Goal: Register for event/course: Sign up to attend an event or enroll in a course

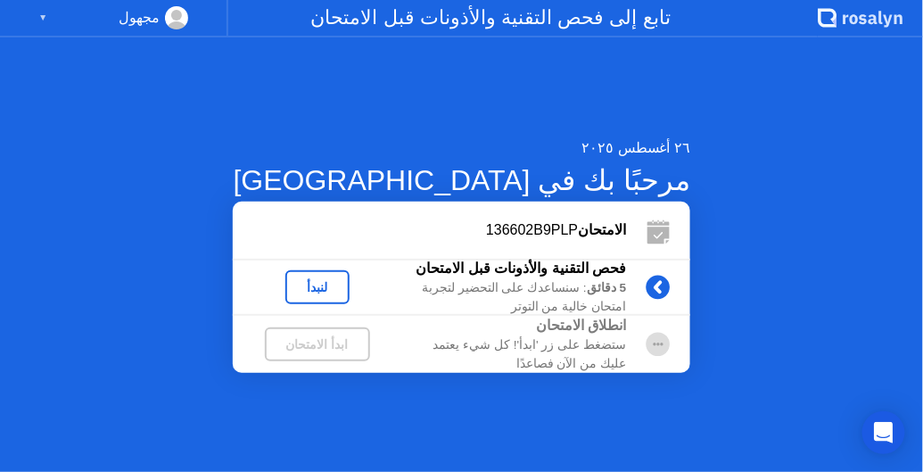
click at [363, 349] on div "ابدأ الامتحان" at bounding box center [317, 344] width 91 height 14
click at [342, 283] on div "لنبدأ" at bounding box center [317, 287] width 50 height 14
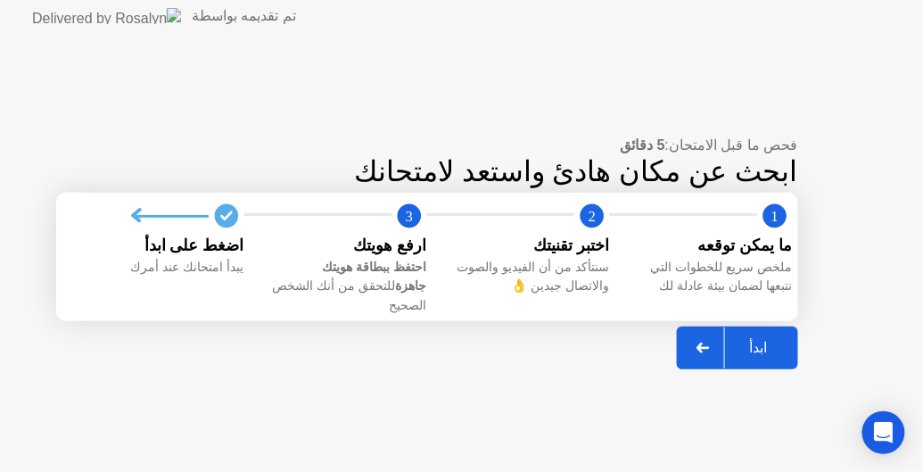
click at [223, 228] on circle at bounding box center [226, 216] width 24 height 24
click at [710, 345] on div at bounding box center [703, 347] width 43 height 41
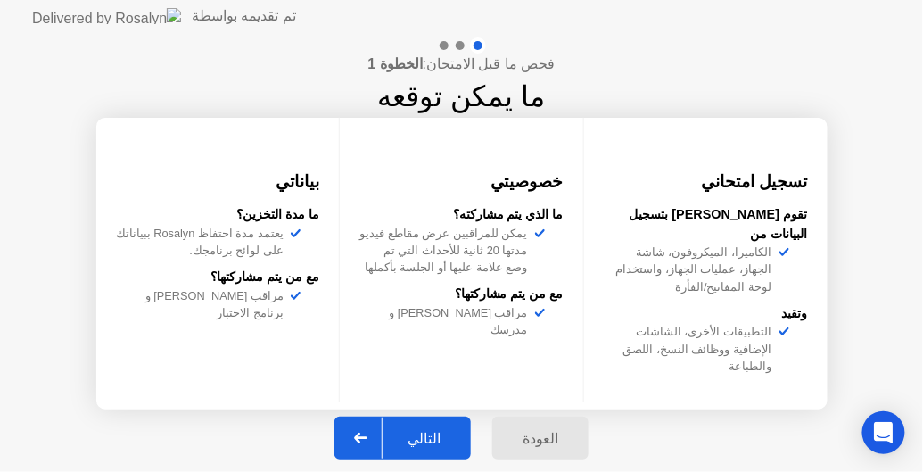
click at [431, 437] on div "التالي" at bounding box center [423, 438] width 83 height 17
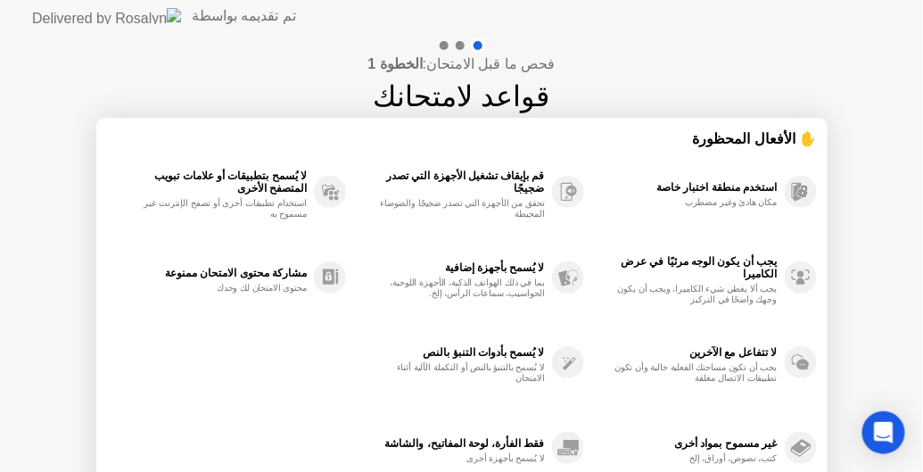
click at [41, 384] on div "فحص ما قبل الامتحان: الخطوة 1 قواعد لامتحانك ✋ الأفعال المحظورة استخدم منطقة اخ…" at bounding box center [461, 297] width 923 height 531
click at [28, 402] on div "فحص ما قبل الامتحان: الخطوة 1 قواعد لامتحانك ✋ الأفعال المحظورة استخدم منطقة اخ…" at bounding box center [461, 297] width 923 height 531
click at [81, 28] on div "تم تقديمه بواسطة" at bounding box center [164, 16] width 264 height 32
click at [80, 19] on img at bounding box center [106, 16] width 149 height 16
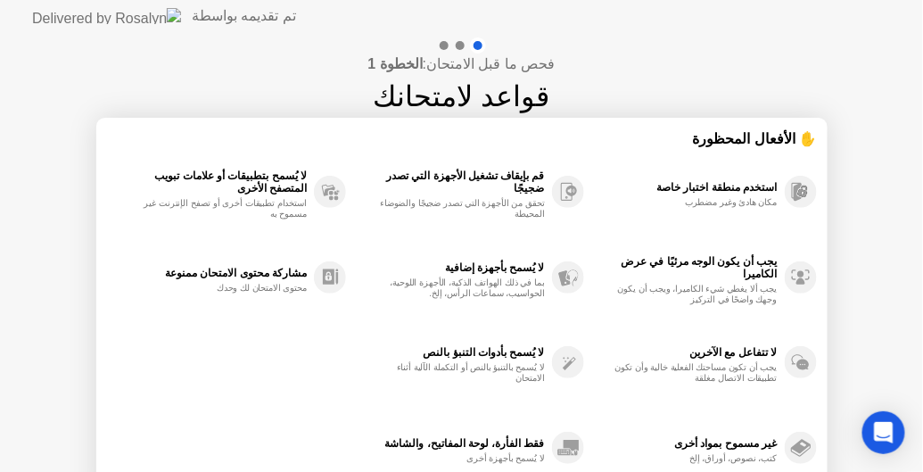
click at [80, 19] on img at bounding box center [106, 16] width 149 height 16
